Goal: Entertainment & Leisure: Browse casually

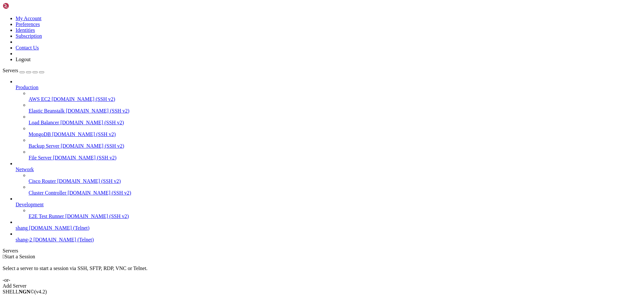
click at [49, 230] on span "[DOMAIN_NAME] (Telnet)" at bounding box center [59, 228] width 60 height 6
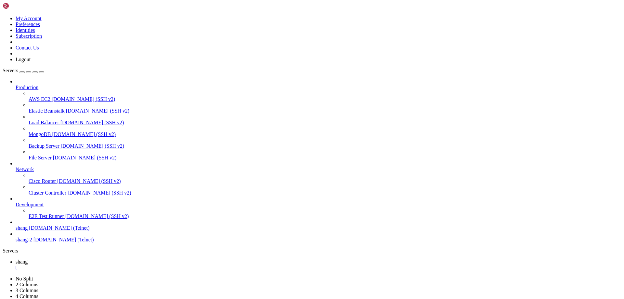
scroll to position [1150, 0]
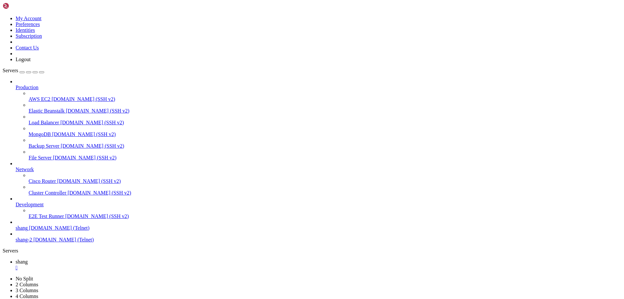
scroll to position [6, 1]
drag, startPoint x: 32, startPoint y: 452, endPoint x: 8, endPoint y: 451, distance: 24.4
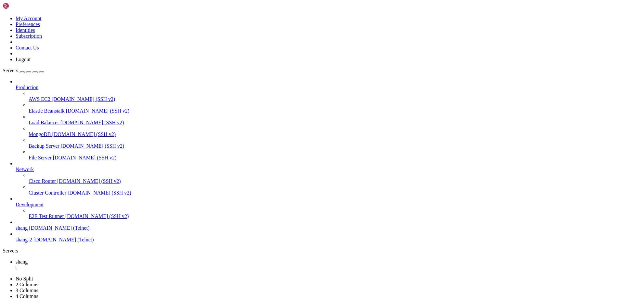
scroll to position [3387, 0]
